Goal: Find specific page/section: Find specific page/section

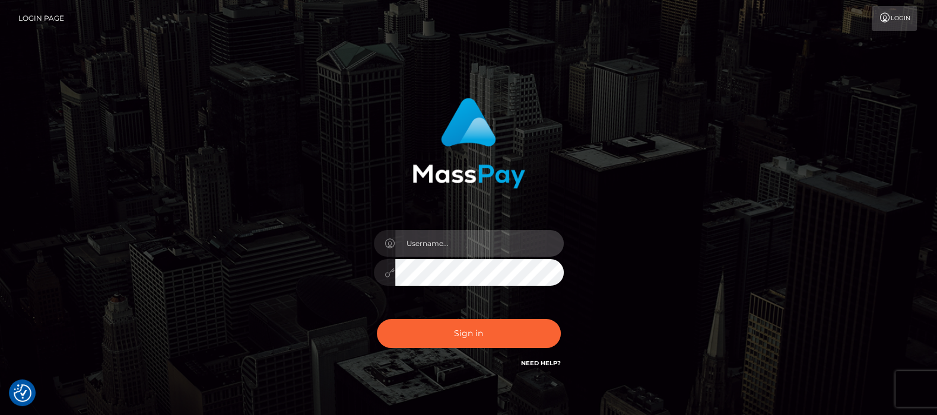
click at [423, 243] on input "text" at bounding box center [479, 243] width 169 height 27
type input "[DOMAIN_NAME]"
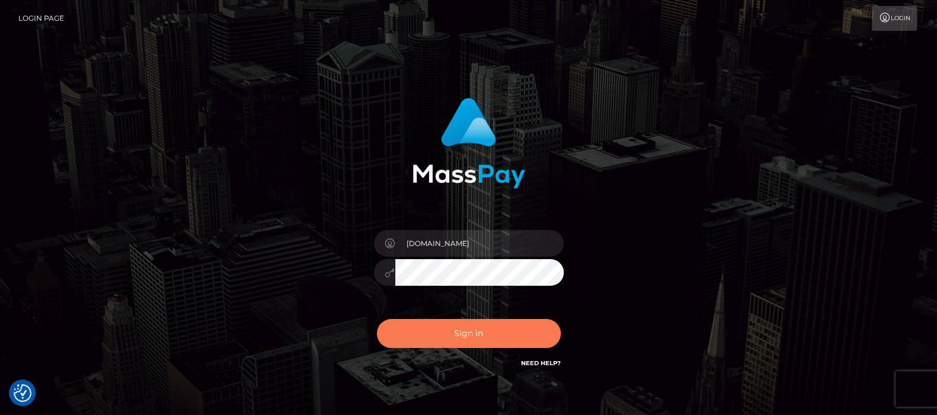
click at [473, 338] on button "Sign in" at bounding box center [469, 333] width 184 height 29
click at [456, 334] on button "Sign in" at bounding box center [469, 333] width 184 height 29
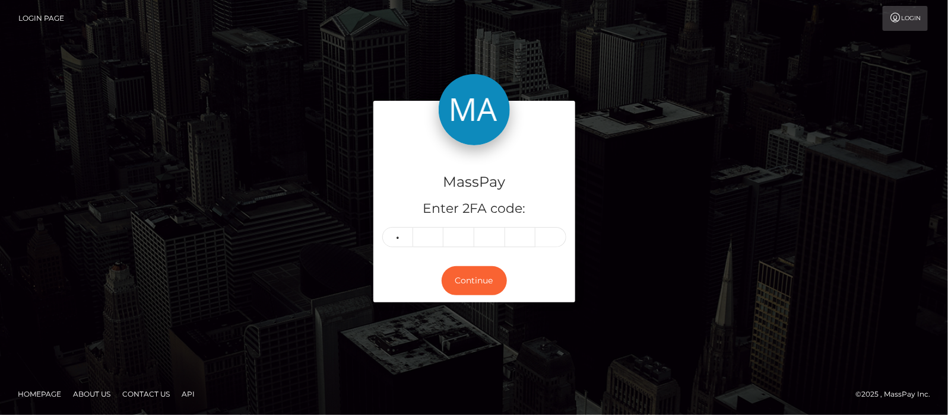
type input "0"
type input "7"
type input "5"
type input "9"
type input "3"
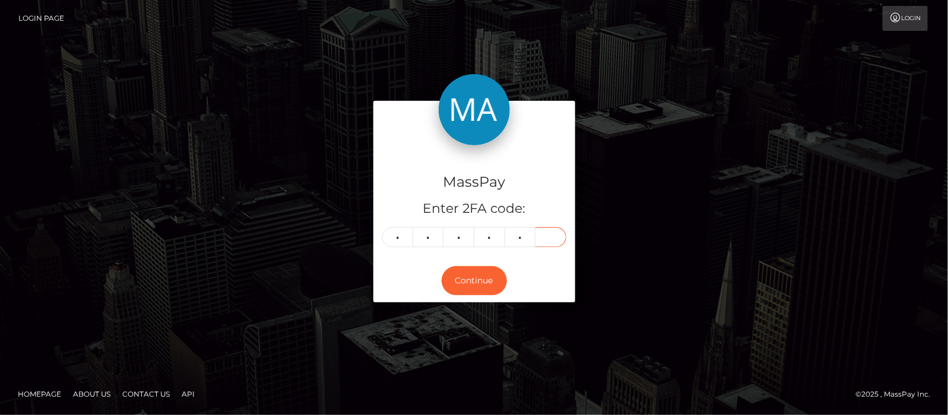
type input "5"
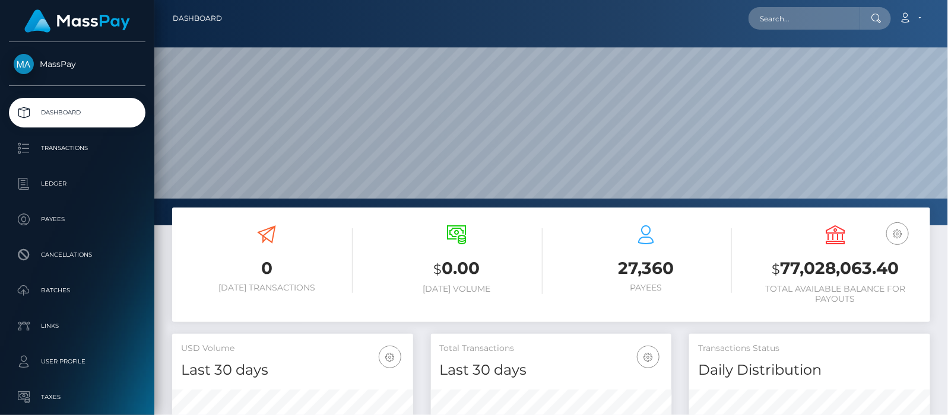
scroll to position [210, 241]
click at [802, 17] on input "text" at bounding box center [804, 18] width 112 height 23
paste input "crystalschu82@yahoo.com"
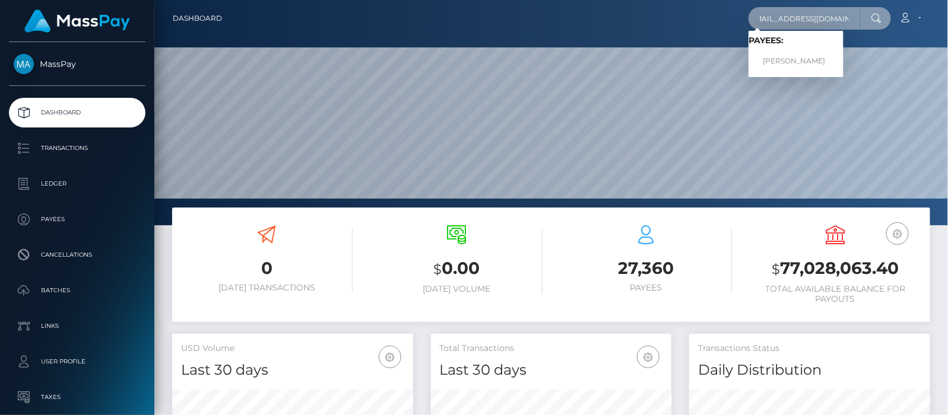
type input "crystalschu82@yahoo.com"
click at [807, 58] on link "Crystal Schumacher" at bounding box center [795, 61] width 95 height 22
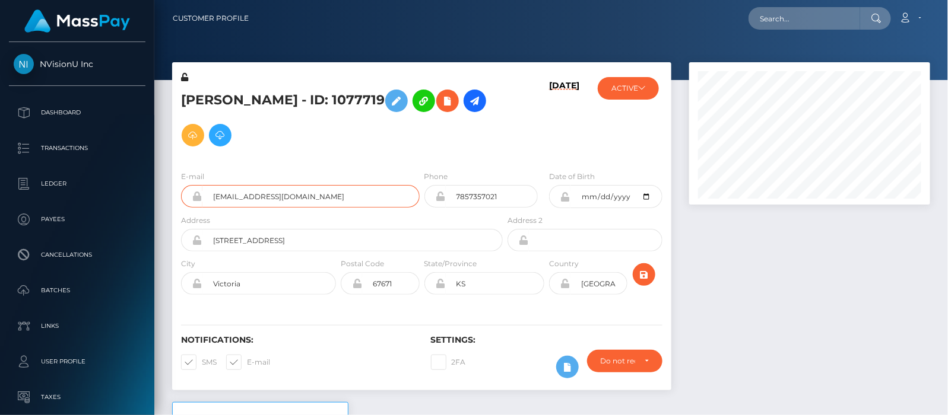
drag, startPoint x: 322, startPoint y: 194, endPoint x: 207, endPoint y: 188, distance: 114.7
click at [207, 188] on input "crystalschu82@yahoo.com" at bounding box center [310, 196] width 217 height 23
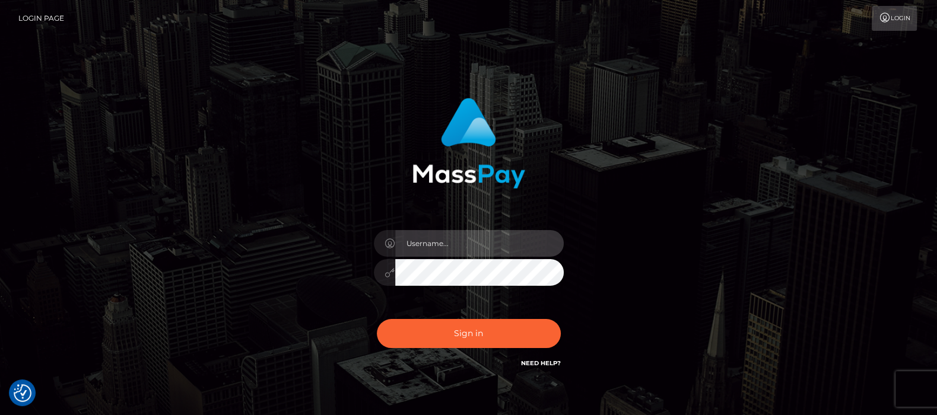
click at [437, 245] on input "text" at bounding box center [479, 243] width 169 height 27
type input "[DOMAIN_NAME]"
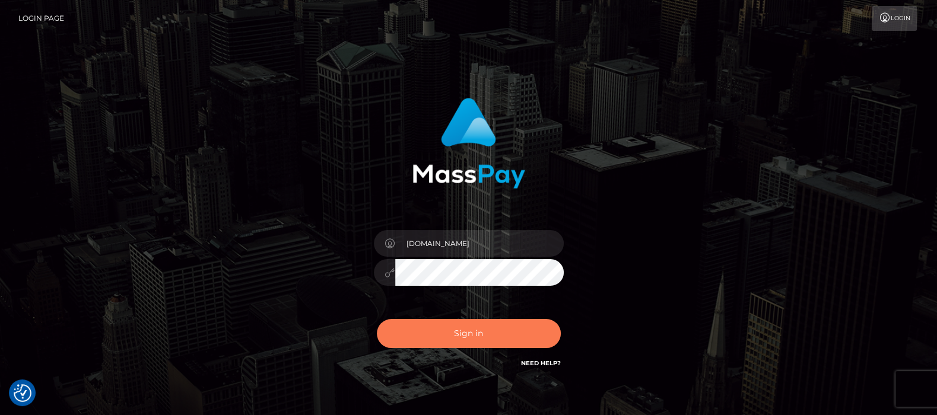
click at [458, 327] on button "Sign in" at bounding box center [469, 333] width 184 height 29
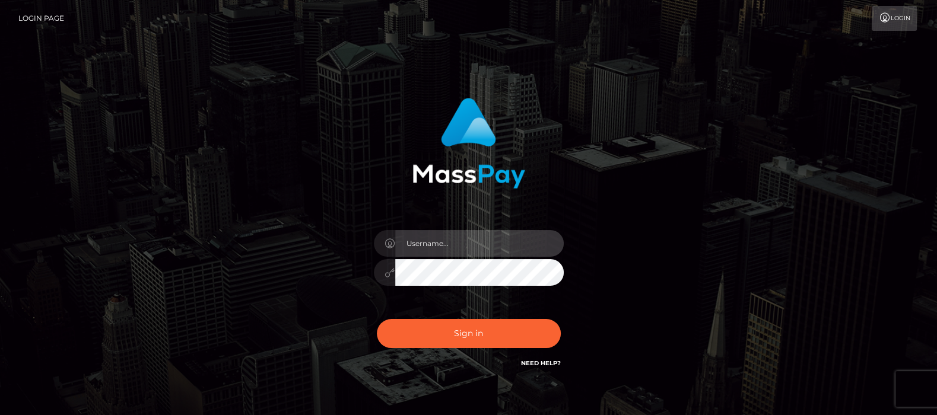
click at [467, 244] on input "text" at bounding box center [479, 243] width 169 height 27
type input "[DOMAIN_NAME]"
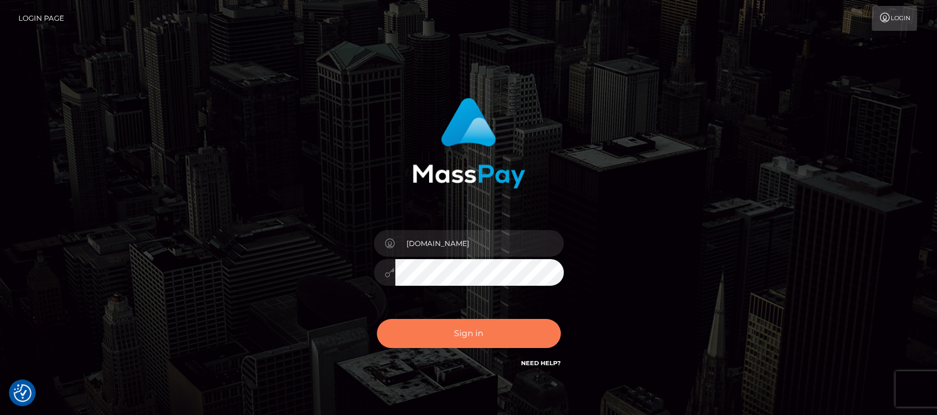
drag, startPoint x: 461, startPoint y: 329, endPoint x: 456, endPoint y: 339, distance: 10.4
click at [461, 330] on button "Sign in" at bounding box center [469, 333] width 184 height 29
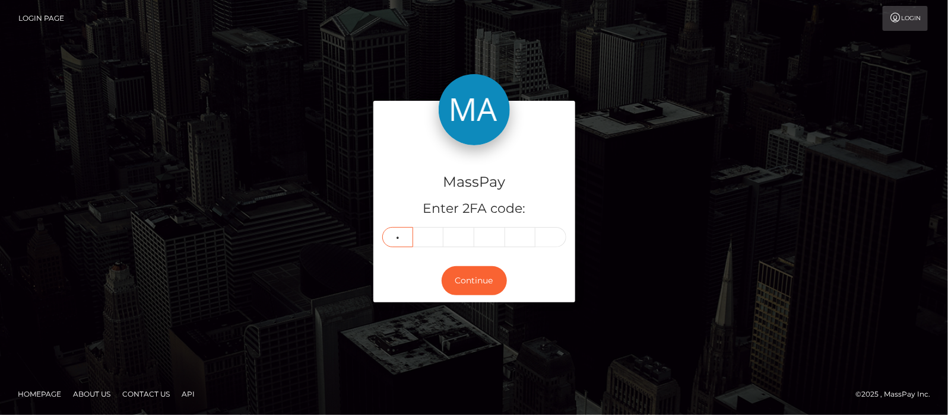
type input "0"
type input "1"
type input "0"
type input "2"
type input "4"
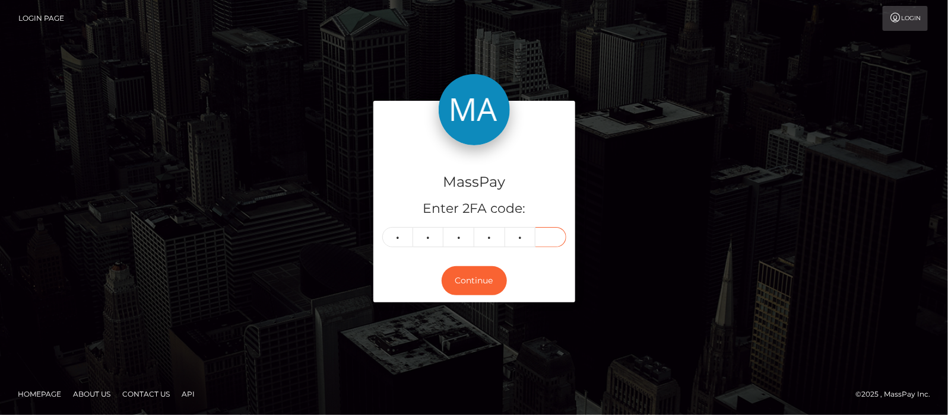
type input "4"
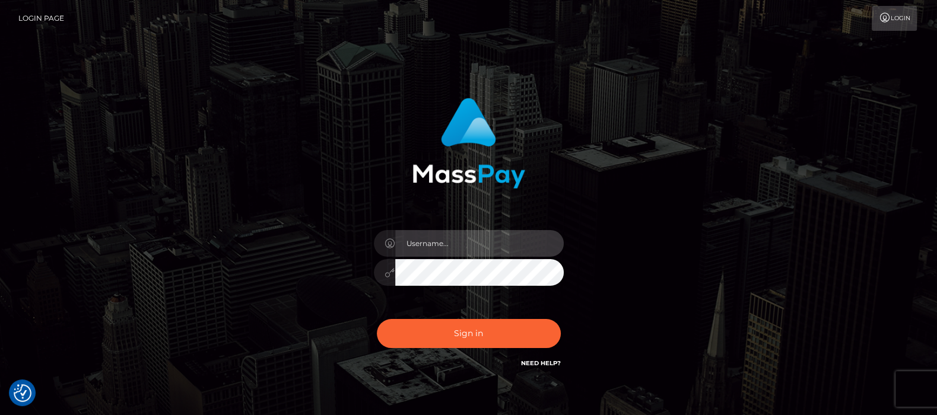
click at [458, 244] on input "text" at bounding box center [479, 243] width 169 height 27
type input "[DOMAIN_NAME]"
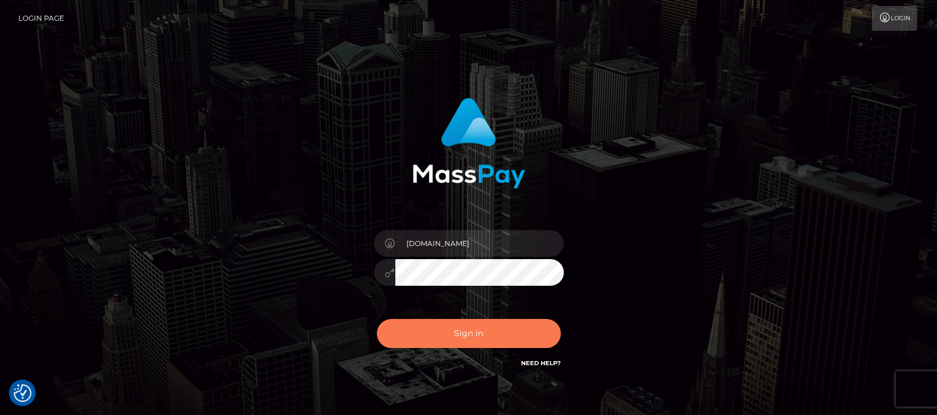
click at [471, 333] on button "Sign in" at bounding box center [469, 333] width 184 height 29
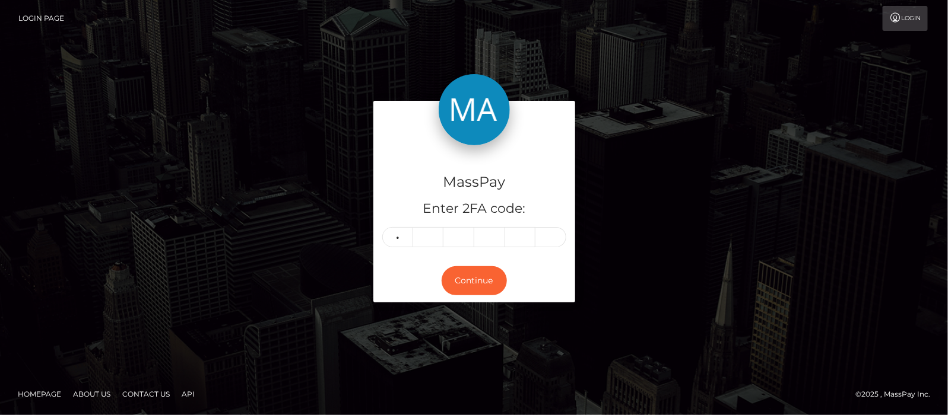
type input "0"
type input "1"
type input "0"
type input "2"
type input "4"
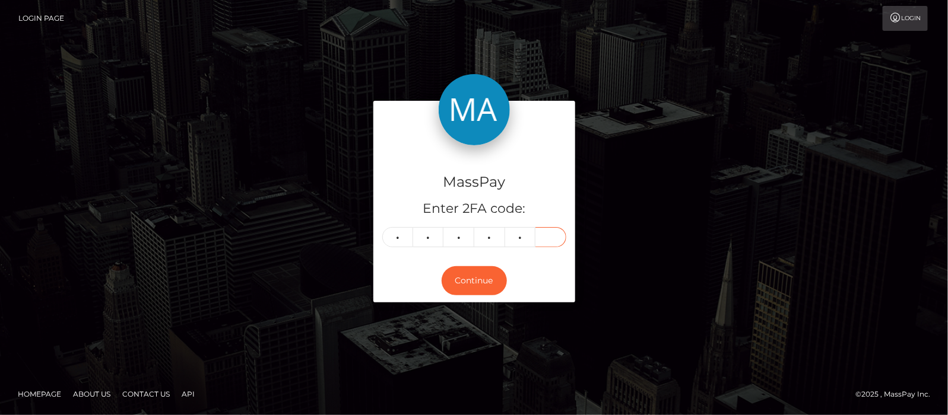
type input "4"
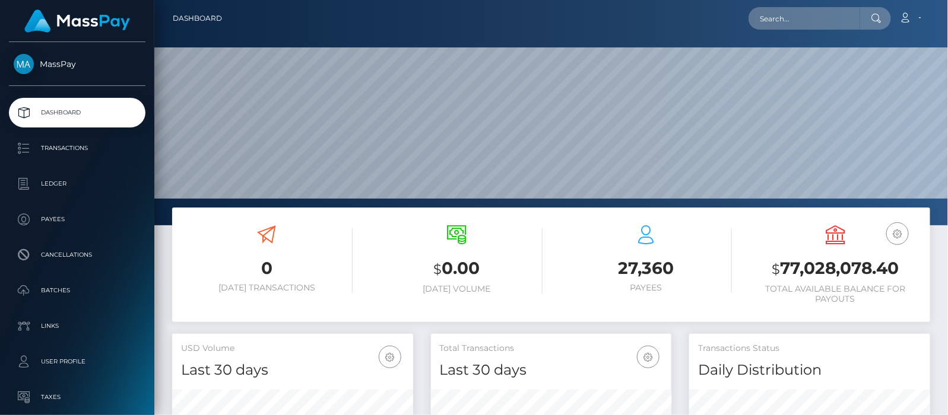
scroll to position [210, 241]
click at [785, 17] on input "text" at bounding box center [804, 18] width 112 height 23
paste input "markbechara1992@gmail.com"
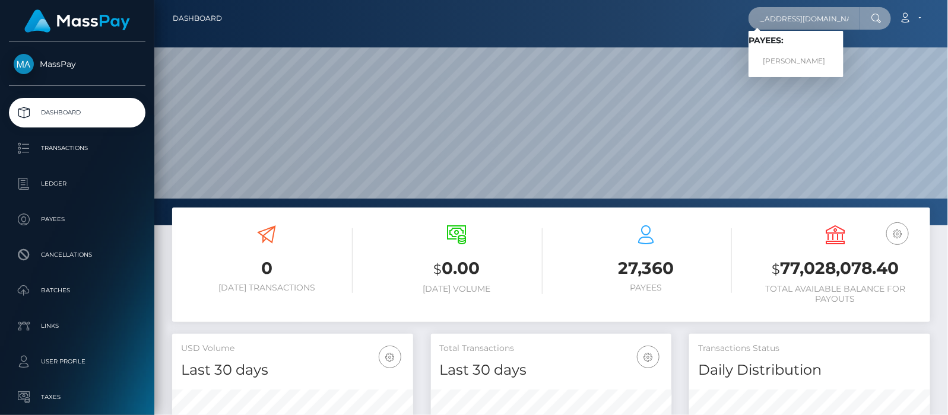
type input "markbechara1992@gmail.com"
click at [820, 60] on link "MARK ANTHONY BECHARA" at bounding box center [795, 61] width 95 height 22
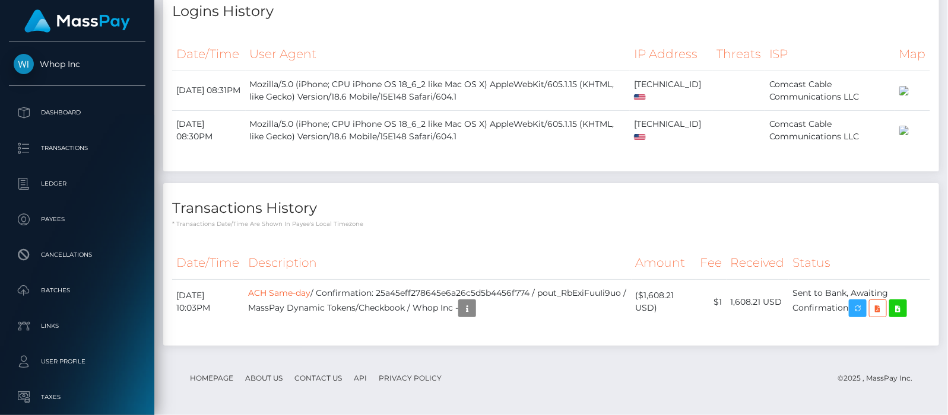
scroll to position [1176, 0]
click at [885, 307] on icon at bounding box center [878, 309] width 14 height 15
drag, startPoint x: 83, startPoint y: 67, endPoint x: 42, endPoint y: 66, distance: 41.0
click at [91, 68] on span "Whop Inc" at bounding box center [77, 64] width 137 height 11
drag, startPoint x: 91, startPoint y: 64, endPoint x: 42, endPoint y: 62, distance: 48.7
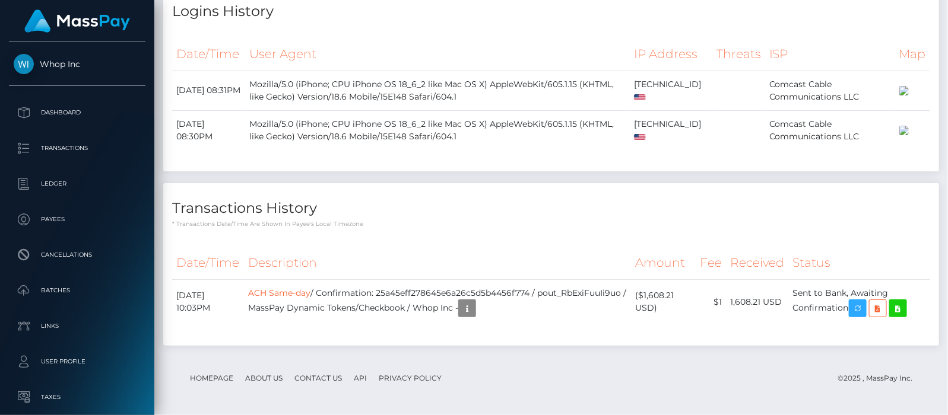
copy span "Whop Inc"
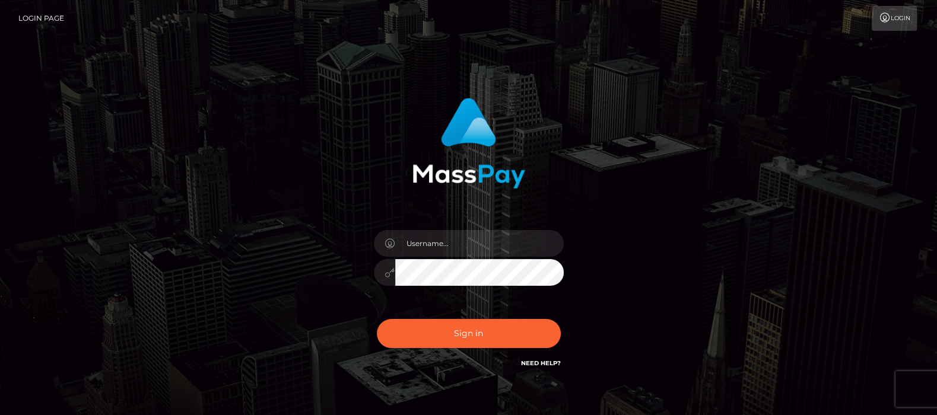
type input "[DOMAIN_NAME]"
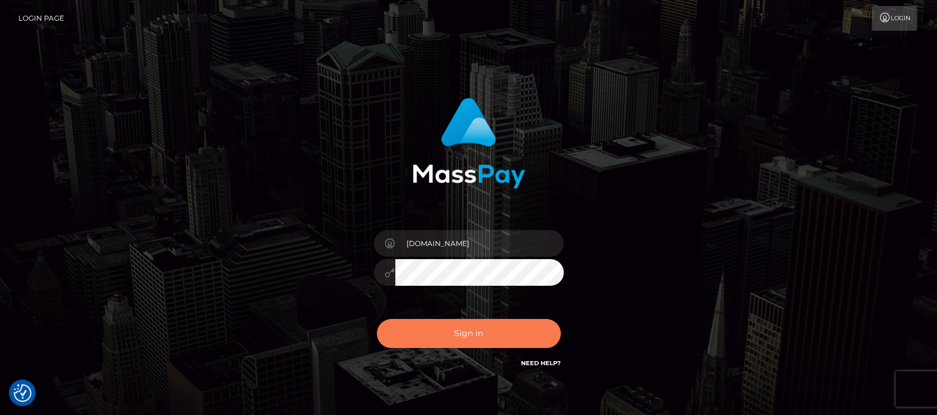
click at [450, 332] on button "Sign in" at bounding box center [469, 333] width 184 height 29
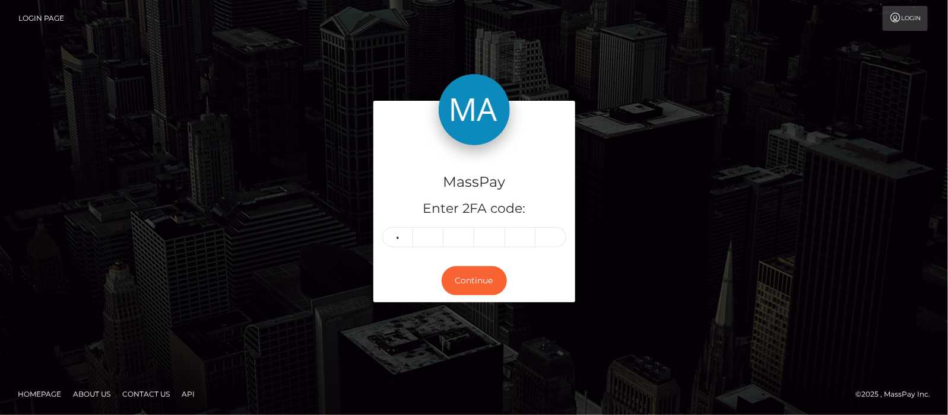
type input "8"
type input "1"
type input "3"
type input "8"
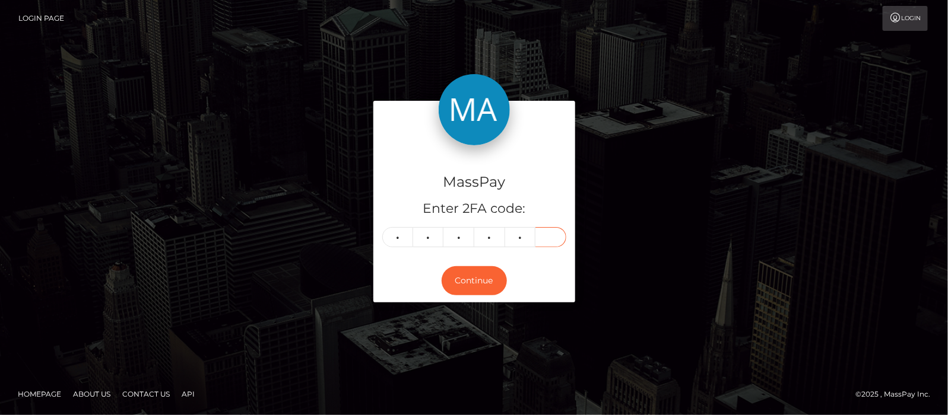
type input "0"
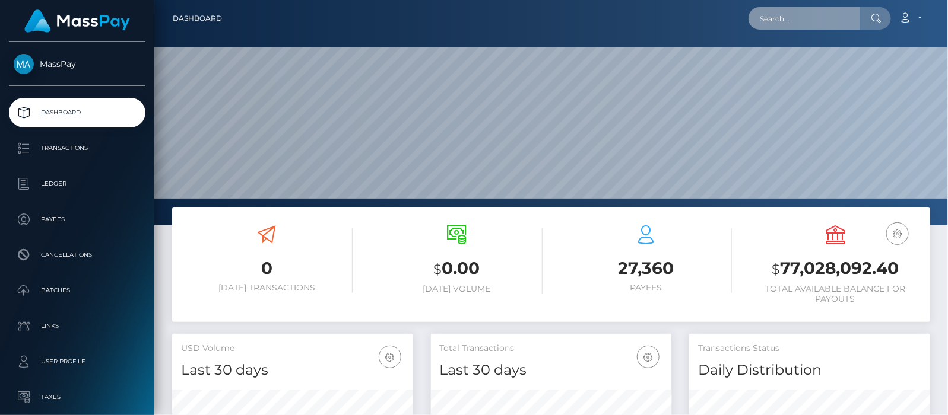
scroll to position [210, 241]
click at [786, 11] on input "text" at bounding box center [804, 18] width 112 height 23
paste input "[EMAIL_ADDRESS][DOMAIN_NAME]"
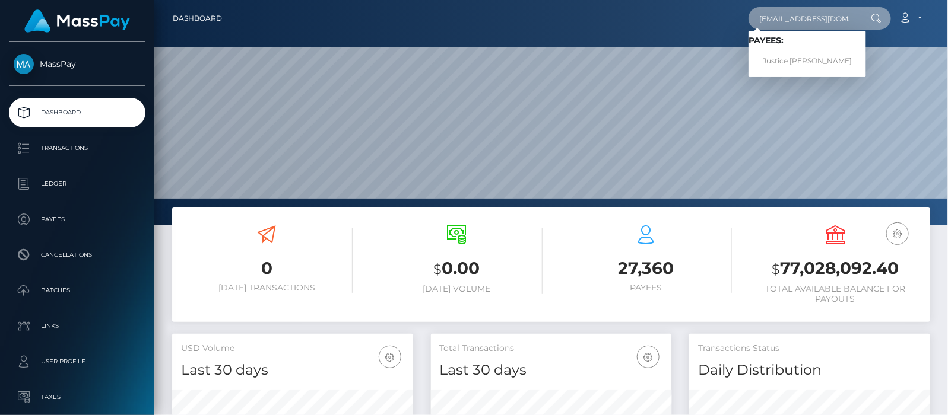
type input "[EMAIL_ADDRESS][DOMAIN_NAME]"
click at [800, 56] on link "Justice Pinney" at bounding box center [807, 61] width 118 height 22
